Goal: Navigation & Orientation: Understand site structure

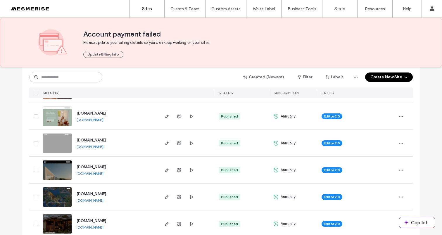
scroll to position [333, 0]
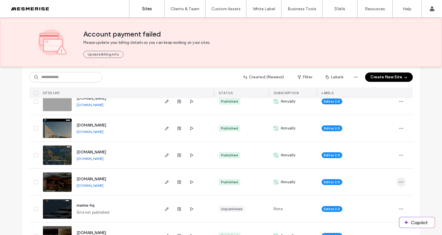
click at [400, 181] on icon "button" at bounding box center [401, 182] width 5 height 5
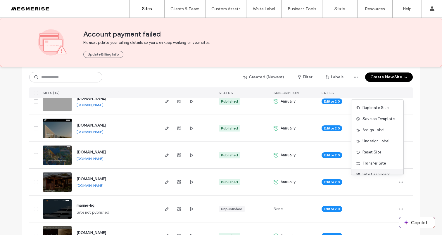
click at [378, 174] on span "Site Dashboard" at bounding box center [377, 175] width 28 height 6
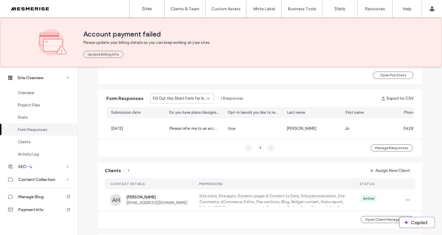
scroll to position [375, 0]
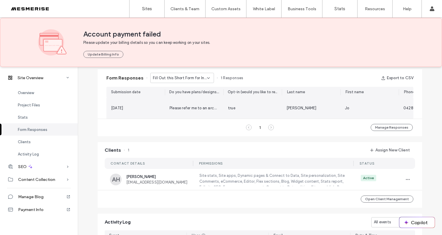
click at [204, 107] on span "Please refer me to an architect or designer" at bounding box center [208, 108] width 76 height 4
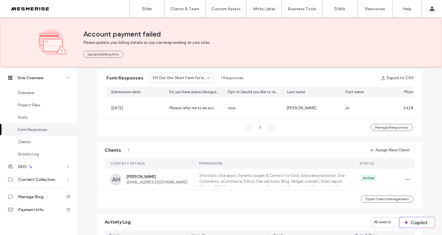
click at [246, 130] on icon at bounding box center [249, 128] width 6 height 6
drag, startPoint x: 209, startPoint y: 81, endPoint x: 206, endPoint y: 78, distance: 4.4
click at [206, 78] on div "Fill Out this Short Form for Instant Access to the Ultimate Guide to Custom Bui…" at bounding box center [182, 78] width 64 height 10
click at [191, 94] on div "Don’t Just Dream It, Build It - Connect page" at bounding box center [179, 98] width 63 height 10
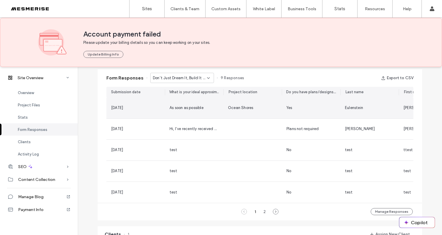
click at [196, 108] on span "As soon as possible" at bounding box center [187, 108] width 34 height 4
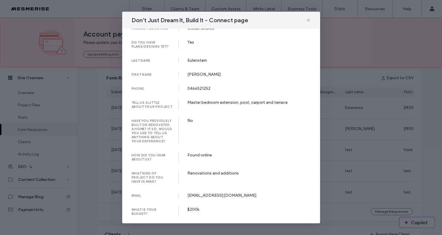
scroll to position [54, 0]
